Goal: Information Seeking & Learning: Learn about a topic

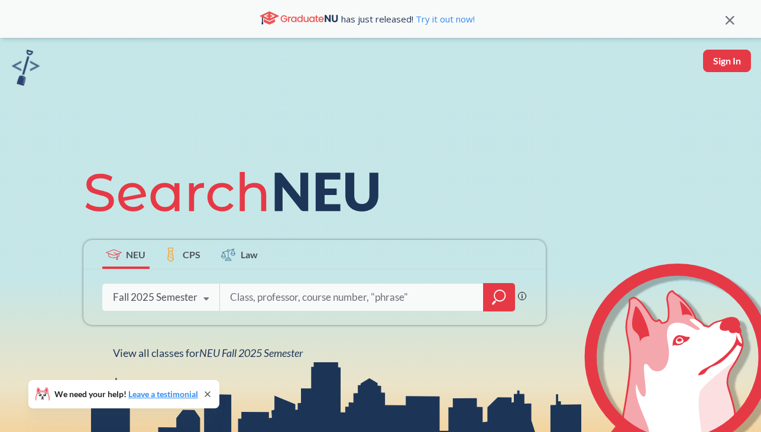
click at [193, 299] on div "Fall 2025 Semester" at bounding box center [155, 297] width 85 height 13
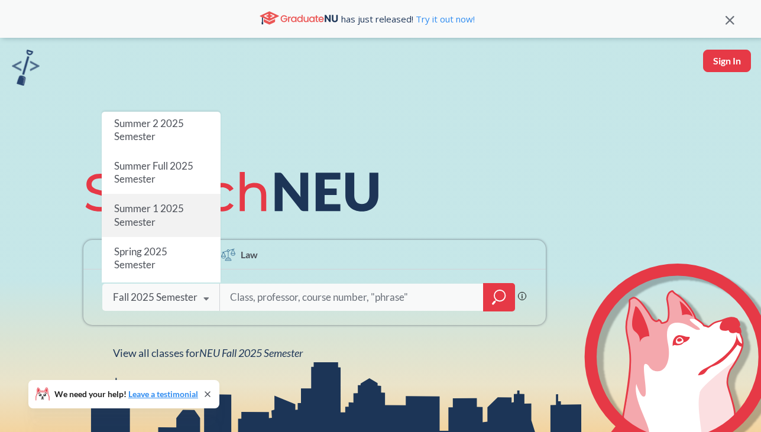
scroll to position [31, 0]
click at [169, 217] on div "Summer 1 2025 Semester" at bounding box center [161, 217] width 119 height 43
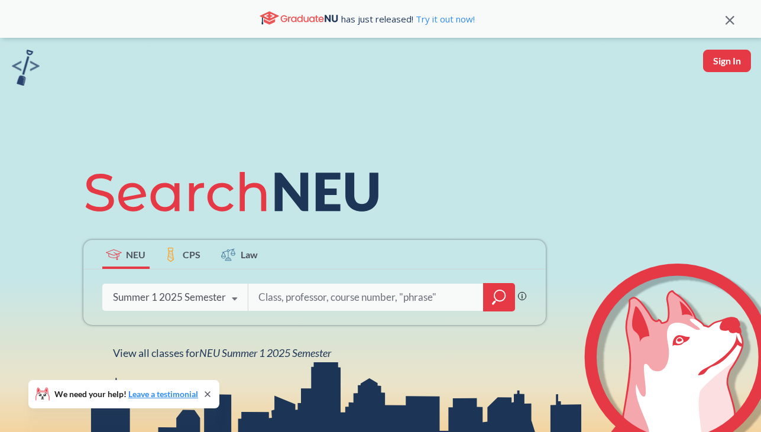
click at [322, 304] on input "search" at bounding box center [366, 297] width 218 height 25
type input "ds 3500"
click at [495, 290] on icon "magnifying glass" at bounding box center [499, 297] width 14 height 17
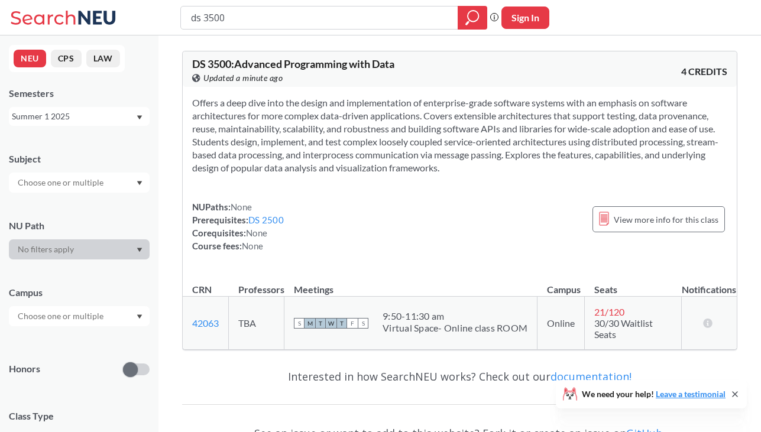
click at [138, 115] on icon "Dropdown arrow" at bounding box center [140, 117] width 6 height 5
click at [380, 228] on div "NUPaths: None Prerequisites: DS 2500 Corequisites: None Course fees: None View …" at bounding box center [459, 227] width 535 height 52
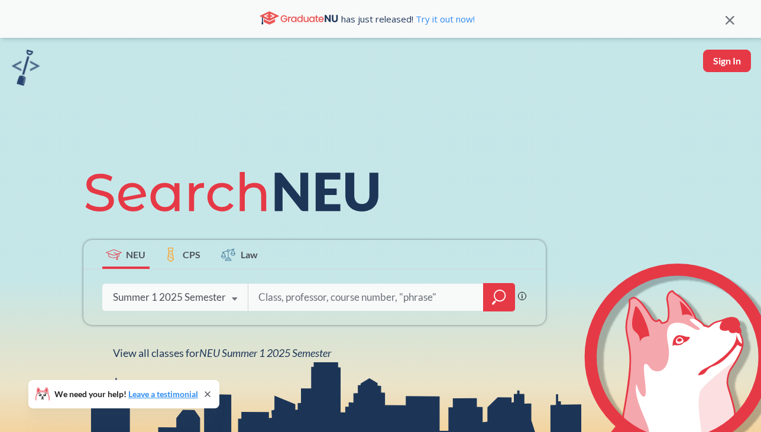
click at [218, 296] on div "Summer 1 2025 Semester" at bounding box center [169, 297] width 113 height 13
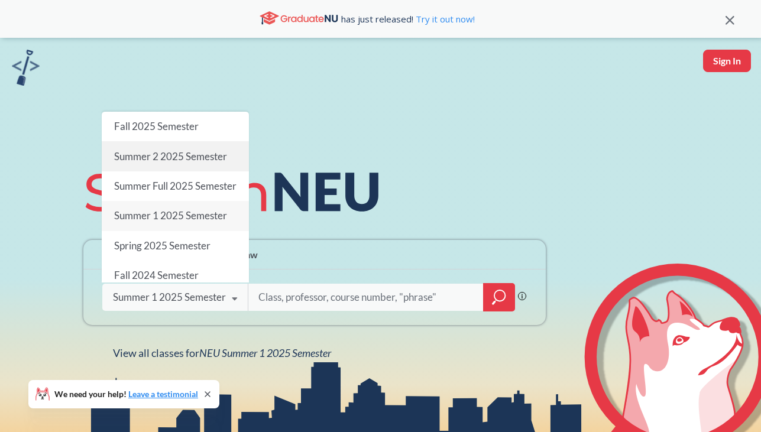
click at [180, 161] on span "Summer 2 2025 Semester" at bounding box center [170, 156] width 113 height 12
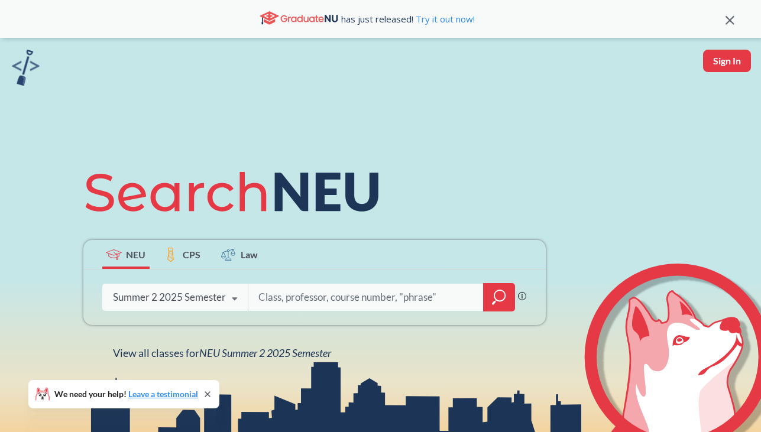
click at [296, 303] on input "search" at bounding box center [366, 297] width 218 height 25
type input "ds 3500"
click at [503, 293] on icon "magnifying glass" at bounding box center [499, 297] width 14 height 17
type input "math 3545"
click at [498, 294] on icon "magnifying glass" at bounding box center [499, 297] width 14 height 17
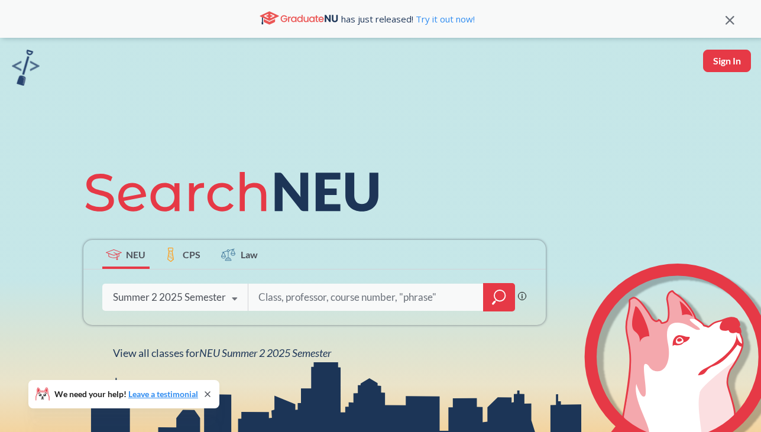
click at [221, 298] on div "Summer 2 2025 Semester" at bounding box center [169, 297] width 113 height 13
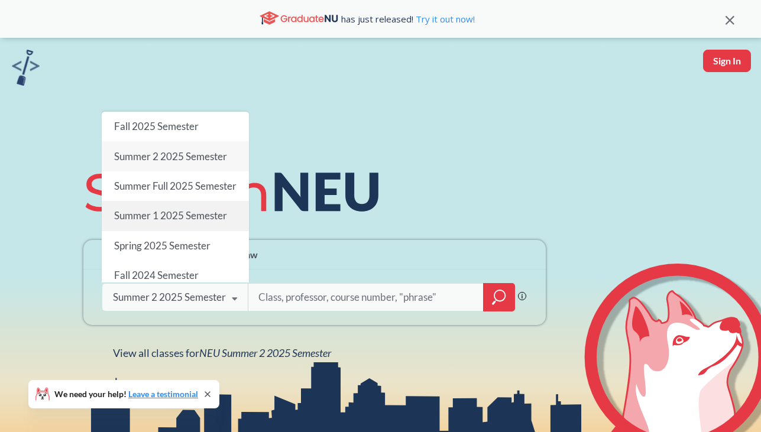
click at [189, 222] on span "Summer 1 2025 Semester" at bounding box center [170, 216] width 113 height 12
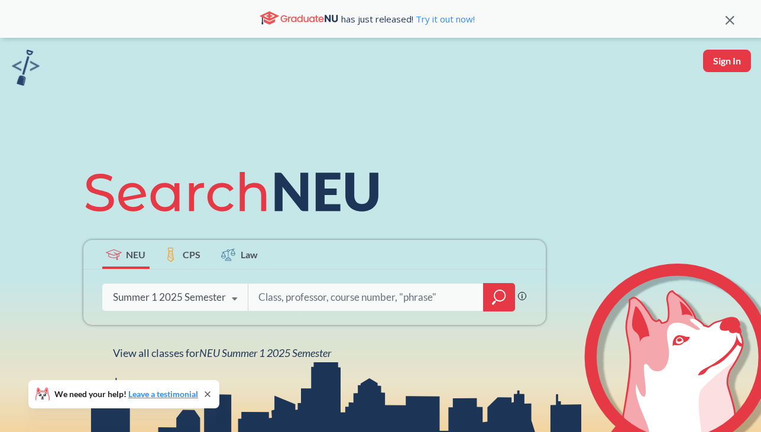
click at [306, 293] on input "search" at bounding box center [366, 297] width 218 height 25
type input "math 3545"
click at [506, 298] on icon "magnifying glass" at bounding box center [499, 297] width 14 height 17
type input "ds 4400"
click at [499, 289] on icon "magnifying glass" at bounding box center [499, 297] width 14 height 17
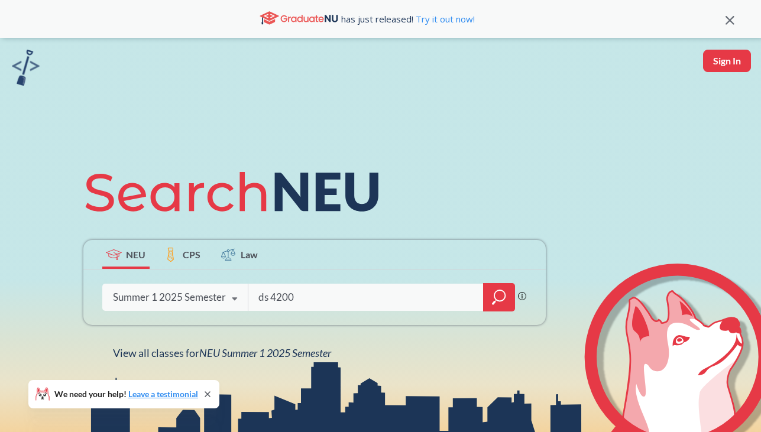
type input "ds 4200"
click at [501, 305] on icon "magnifying glass" at bounding box center [499, 297] width 14 height 17
type input "ds 4300"
click at [502, 292] on icon "magnifying glass" at bounding box center [499, 297] width 14 height 17
type input "ds 4420"
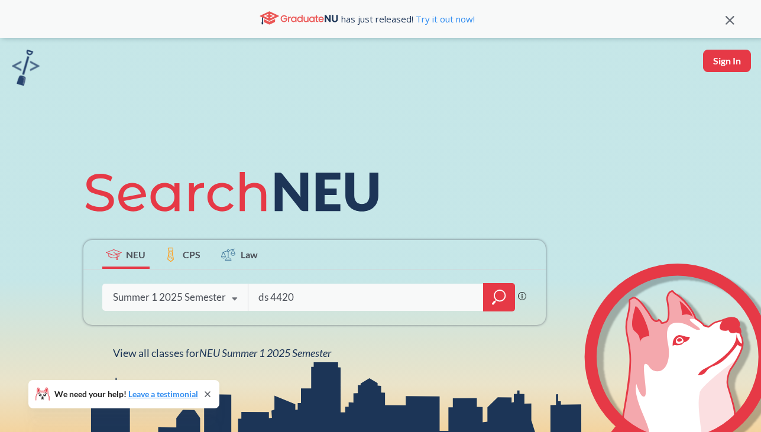
click at [495, 300] on icon "magnifying glass" at bounding box center [499, 297] width 14 height 17
